Goal: Use online tool/utility: Utilize a website feature to perform a specific function

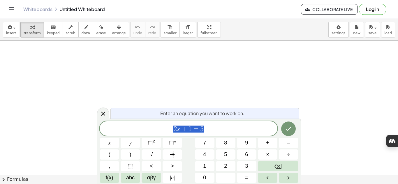
scroll to position [69, 0]
click at [286, 129] on icon "Done" at bounding box center [288, 128] width 7 height 7
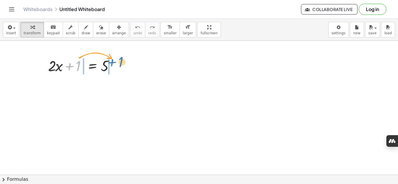
drag, startPoint x: 77, startPoint y: 65, endPoint x: 122, endPoint y: 64, distance: 44.5
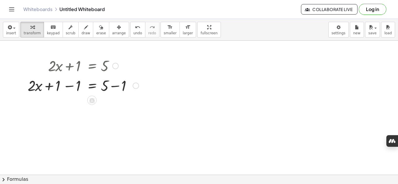
click at [136, 86] on div at bounding box center [135, 86] width 6 height 6
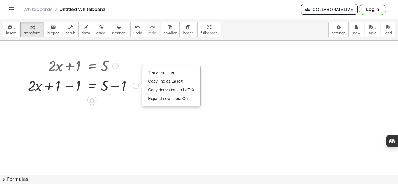
click at [136, 86] on div "Transform line Copy line as LaTeX Copy derivation as LaTeX Expand new lines: On" at bounding box center [135, 86] width 6 height 6
click at [39, 86] on div at bounding box center [83, 85] width 117 height 20
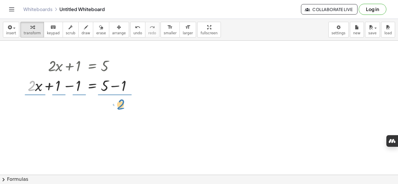
drag, startPoint x: 31, startPoint y: 86, endPoint x: 121, endPoint y: 108, distance: 92.6
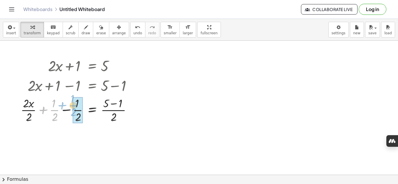
drag, startPoint x: 54, startPoint y: 108, endPoint x: 80, endPoint y: 105, distance: 26.1
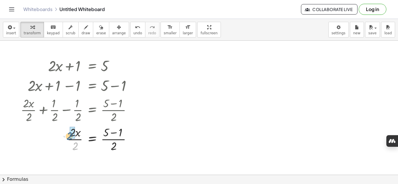
drag, startPoint x: 76, startPoint y: 146, endPoint x: 70, endPoint y: 134, distance: 13.8
drag, startPoint x: 108, startPoint y: 133, endPoint x: 127, endPoint y: 134, distance: 19.2
click at [127, 134] on div at bounding box center [80, 138] width 124 height 29
drag, startPoint x: 130, startPoint y: 133, endPoint x: 111, endPoint y: 134, distance: 19.0
click at [111, 134] on div at bounding box center [83, 138] width 131 height 29
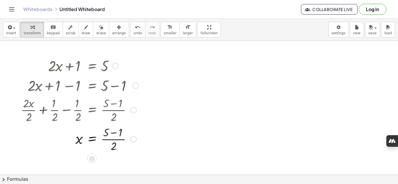
scroll to position [88, 0]
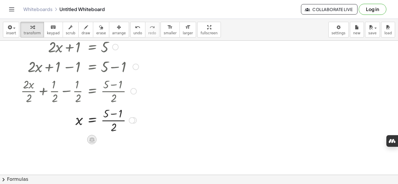
click at [89, 137] on icon at bounding box center [92, 140] width 6 height 6
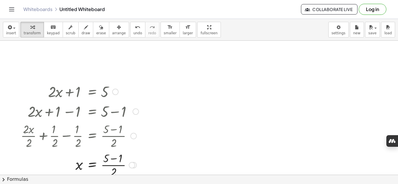
scroll to position [41, 0]
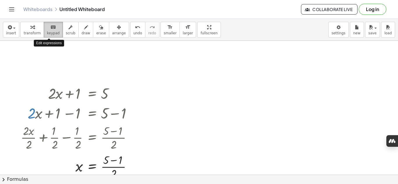
click at [50, 29] on icon "keyboard" at bounding box center [53, 27] width 6 height 7
click at [66, 27] on div "button" at bounding box center [71, 27] width 10 height 7
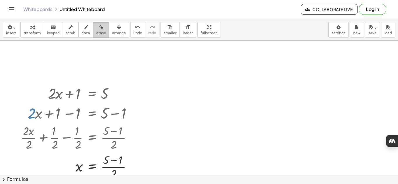
click at [99, 24] on icon "button" at bounding box center [101, 27] width 4 height 7
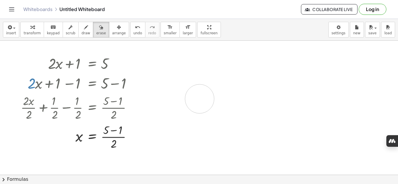
drag, startPoint x: 188, startPoint y: 78, endPoint x: 230, endPoint y: 105, distance: 50.3
click at [230, 105] on div at bounding box center [199, 122] width 398 height 306
click at [81, 30] on div "button" at bounding box center [85, 27] width 9 height 7
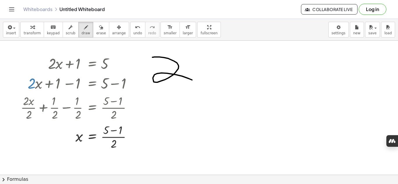
drag, startPoint x: 152, startPoint y: 57, endPoint x: 195, endPoint y: 82, distance: 49.5
click at [195, 82] on div at bounding box center [199, 122] width 398 height 306
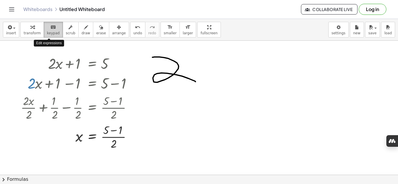
click at [44, 27] on button "keyboard keypad" at bounding box center [53, 30] width 19 height 16
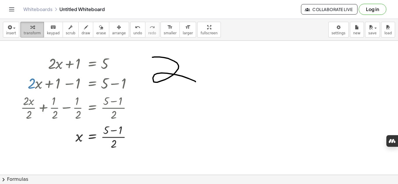
click at [35, 31] on button "transform" at bounding box center [32, 30] width 24 height 16
drag, startPoint x: 153, startPoint y: 99, endPoint x: 107, endPoint y: 100, distance: 46.0
click at [107, 100] on div "+ · 2 · x + 1 = 5 + · 2 · x + 1 − 1 = + 5 − 1 + · 2 · x · 2 + · 1 · 2 − · 1 · 2…" at bounding box center [199, 122] width 398 height 306
click at [107, 100] on div at bounding box center [80, 107] width 124 height 29
click at [105, 124] on div at bounding box center [80, 136] width 124 height 29
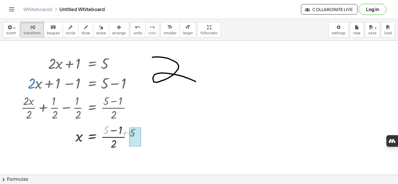
drag, startPoint x: 105, startPoint y: 124, endPoint x: 188, endPoint y: 122, distance: 83.3
click at [188, 122] on div "+ · 2 · x + 1 = 5 + · 2 · x + 1 − 1 = + 5 − 1 + · 2 · x · 2 + · 1 · 2 − · 1 · 2…" at bounding box center [199, 122] width 398 height 306
click at [188, 122] on div at bounding box center [199, 122] width 398 height 306
